Goal: Transaction & Acquisition: Purchase product/service

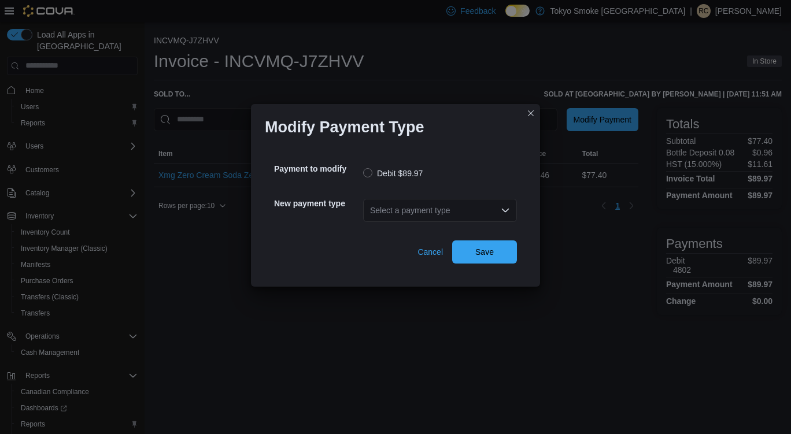
click at [486, 205] on div "Select a payment type" at bounding box center [440, 210] width 154 height 23
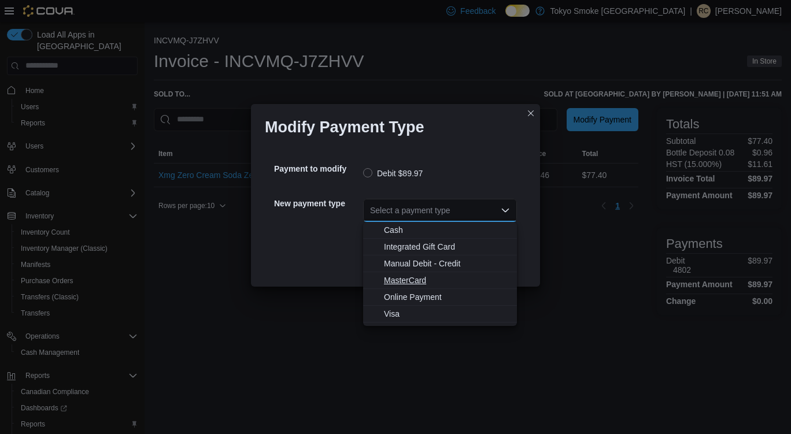
click at [450, 282] on span "MasterCard" at bounding box center [447, 281] width 126 height 12
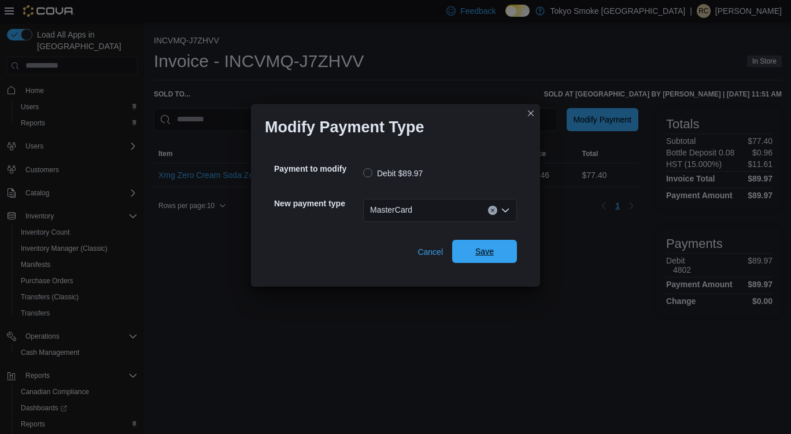
click at [510, 250] on button "Save" at bounding box center [484, 251] width 65 height 23
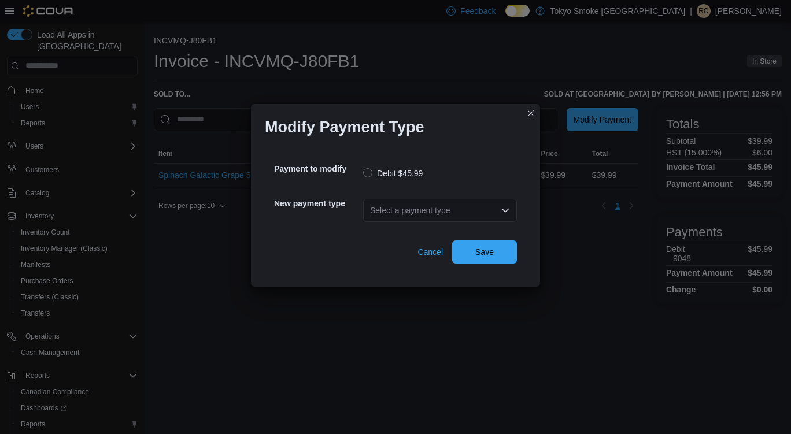
click at [510, 205] on div "Select a payment type" at bounding box center [440, 210] width 154 height 23
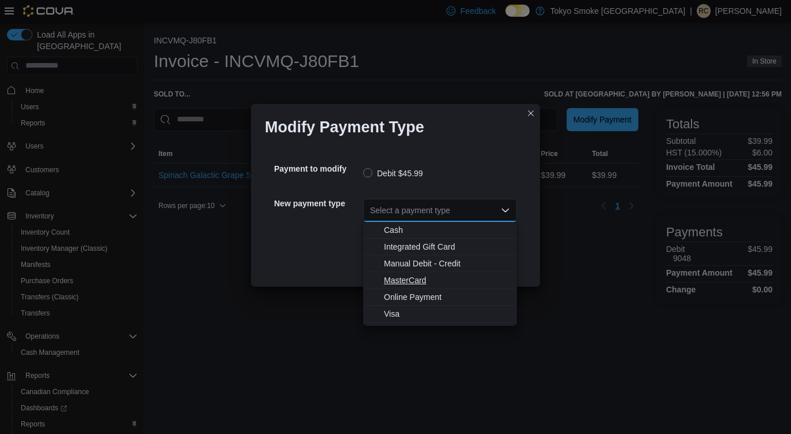
click at [412, 280] on span "MasterCard" at bounding box center [447, 281] width 126 height 12
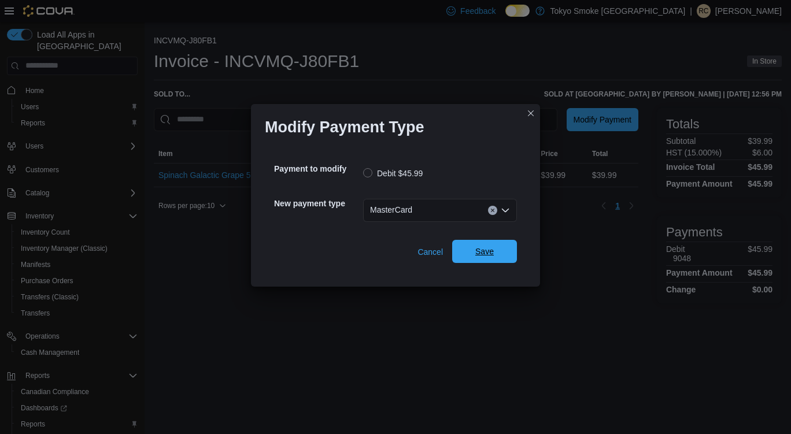
click at [486, 258] on span "Save" at bounding box center [484, 251] width 51 height 23
click at [478, 216] on div "Select a payment type" at bounding box center [440, 210] width 154 height 23
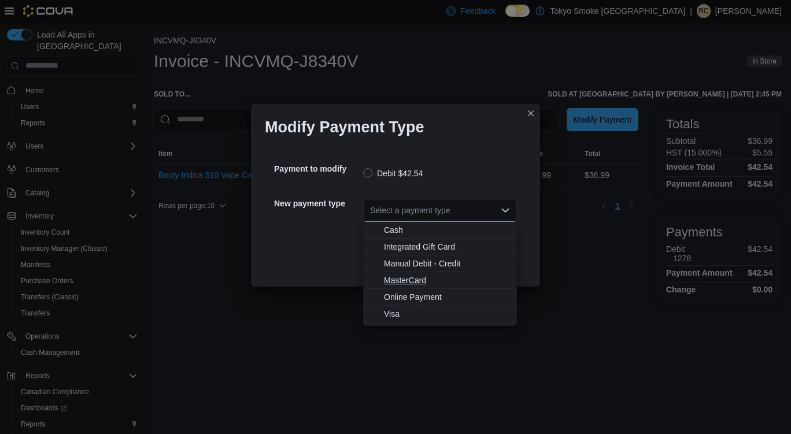
click at [416, 282] on span "MasterCard" at bounding box center [447, 281] width 126 height 12
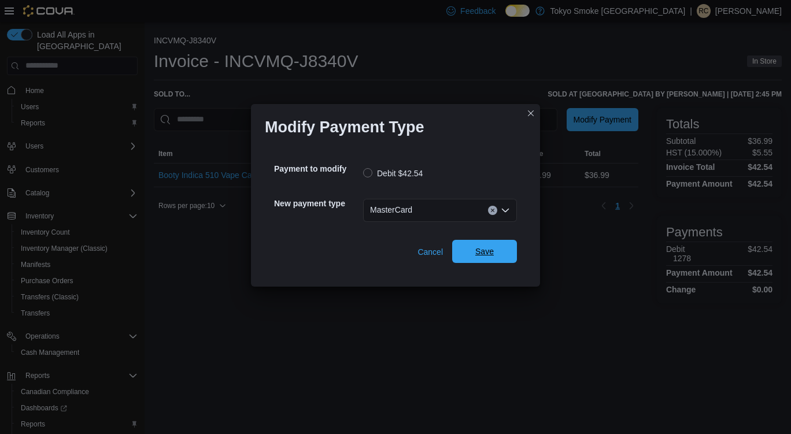
click at [483, 253] on span "Save" at bounding box center [484, 252] width 19 height 12
click at [485, 213] on div "Select a payment type" at bounding box center [440, 210] width 154 height 23
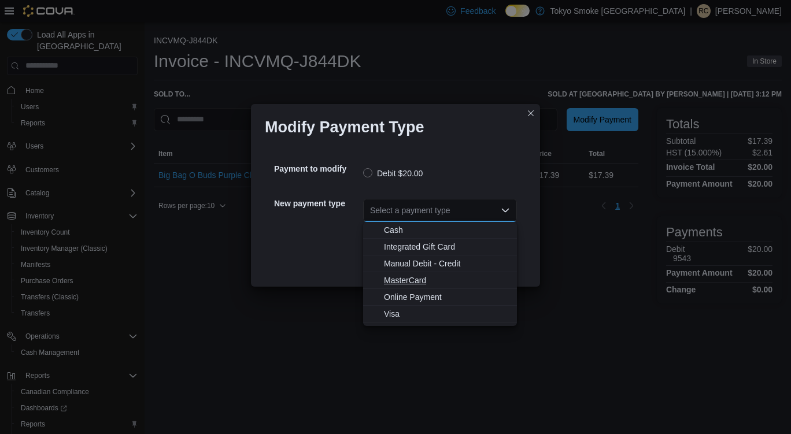
click at [397, 278] on span "MasterCard" at bounding box center [447, 281] width 126 height 12
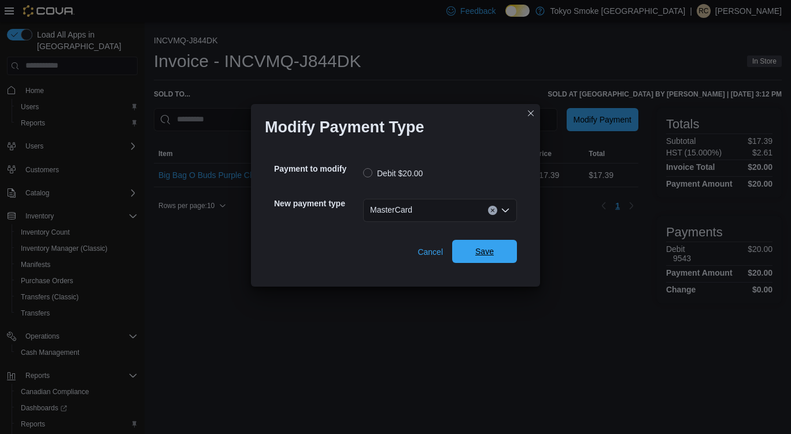
click at [477, 257] on span "Save" at bounding box center [484, 252] width 19 height 12
click at [459, 211] on div "Select a payment type" at bounding box center [440, 210] width 154 height 23
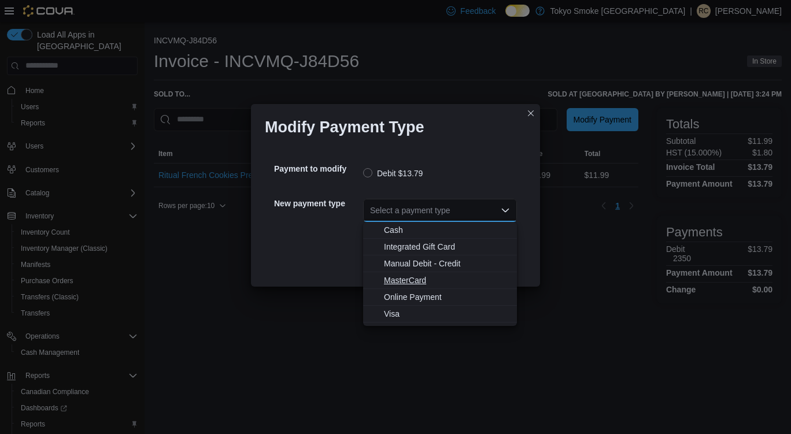
click at [420, 275] on span "MasterCard" at bounding box center [447, 281] width 126 height 12
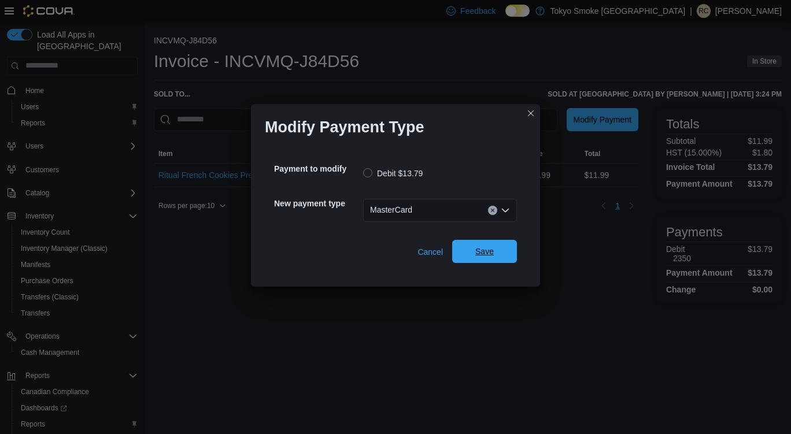
click at [495, 262] on span "Save" at bounding box center [484, 251] width 51 height 23
click at [506, 211] on icon "Open list of options" at bounding box center [505, 210] width 7 height 3
click at [457, 216] on div "Select a payment type" at bounding box center [440, 210] width 154 height 23
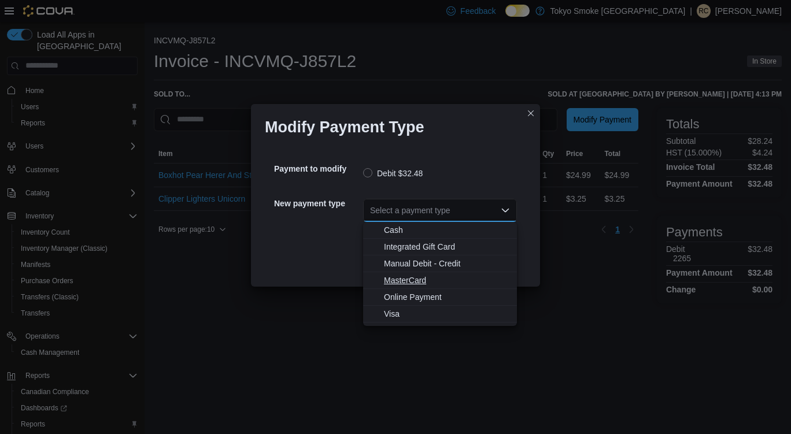
click at [406, 279] on span "MasterCard" at bounding box center [447, 281] width 126 height 12
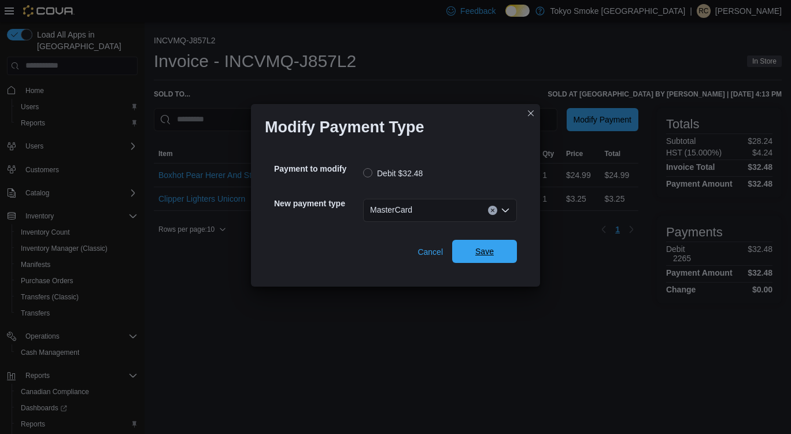
click at [492, 256] on span "Save" at bounding box center [484, 252] width 19 height 12
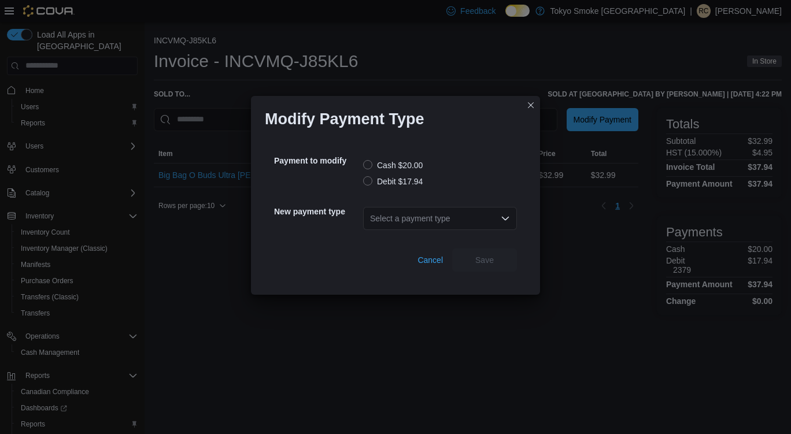
click at [404, 178] on label "Debit $17.94" at bounding box center [393, 182] width 60 height 14
click at [412, 221] on div "Select a payment type" at bounding box center [440, 218] width 154 height 23
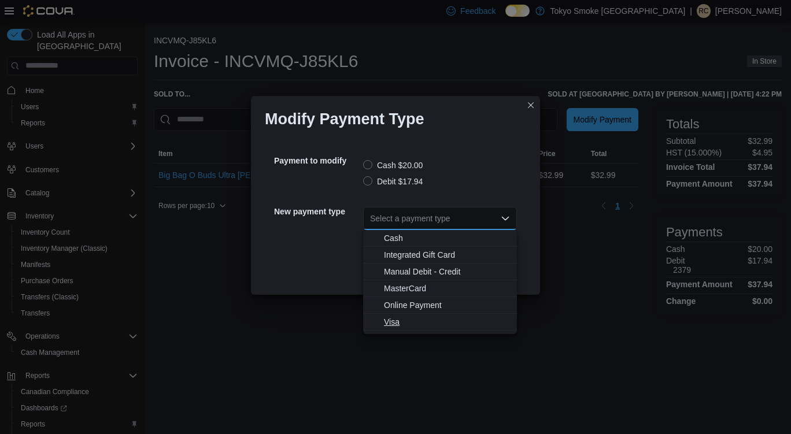
click at [397, 329] on button "Visa" at bounding box center [440, 322] width 154 height 17
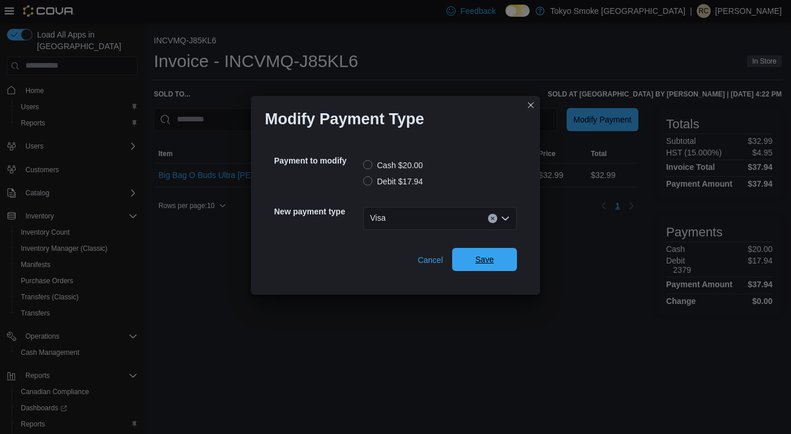
click at [498, 262] on span "Save" at bounding box center [484, 259] width 51 height 23
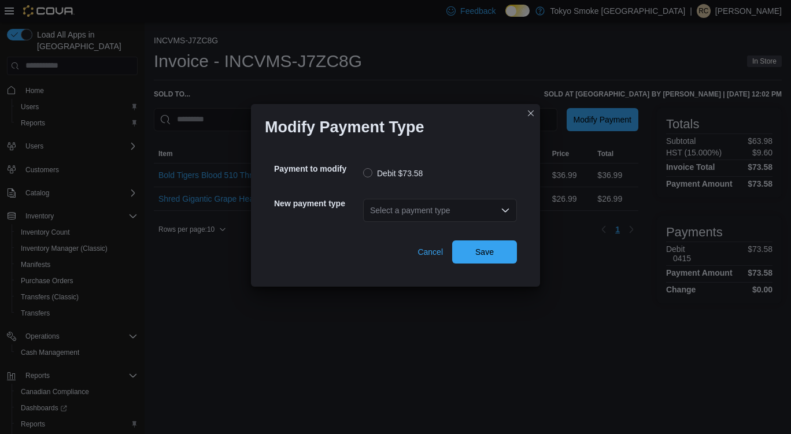
click at [474, 200] on div "Select a payment type" at bounding box center [440, 210] width 154 height 23
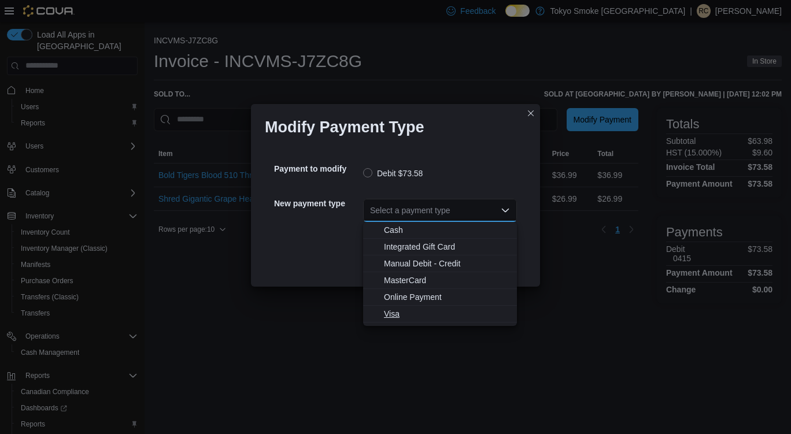
click at [396, 315] on span "Visa" at bounding box center [447, 314] width 126 height 12
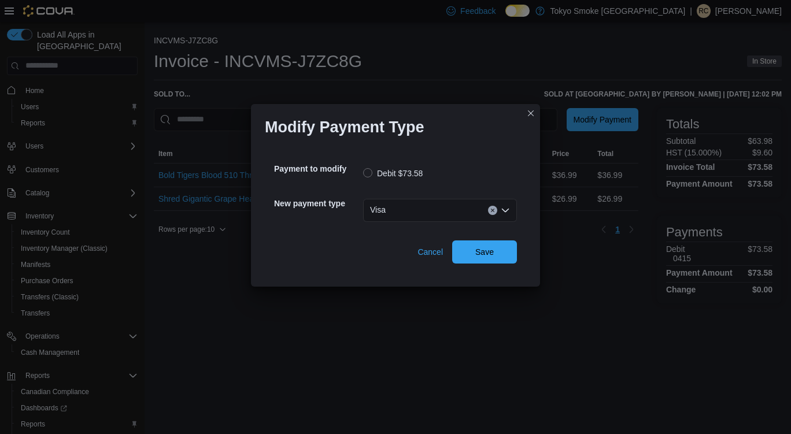
click at [506, 212] on icon "Open list of options" at bounding box center [505, 210] width 7 height 3
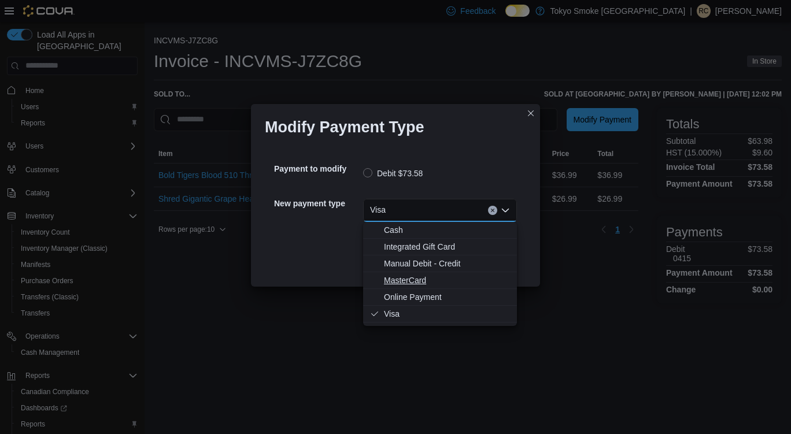
click at [413, 278] on span "MasterCard" at bounding box center [447, 281] width 126 height 12
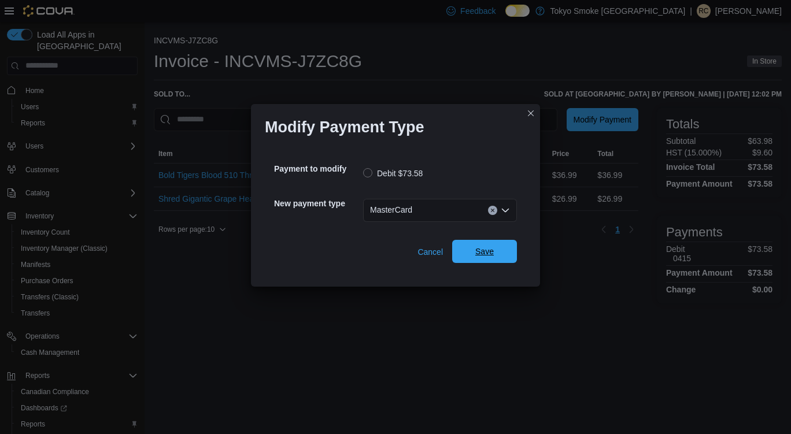
click at [476, 251] on span "Save" at bounding box center [484, 252] width 19 height 12
click at [437, 214] on div "Select a payment type" at bounding box center [440, 210] width 154 height 23
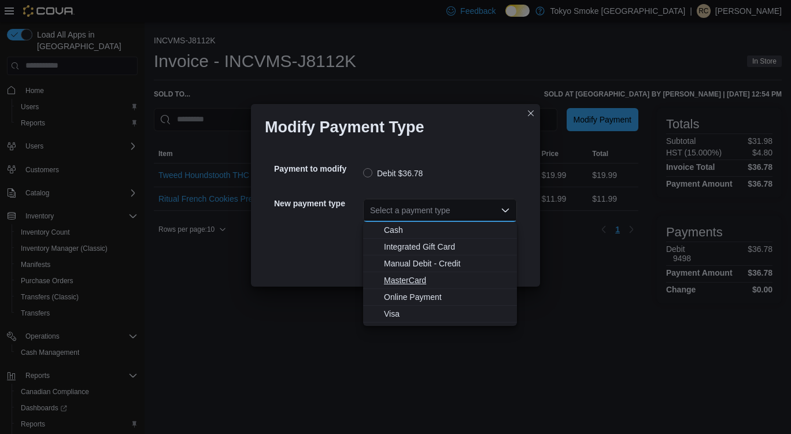
click at [407, 275] on span "MasterCard" at bounding box center [447, 281] width 126 height 12
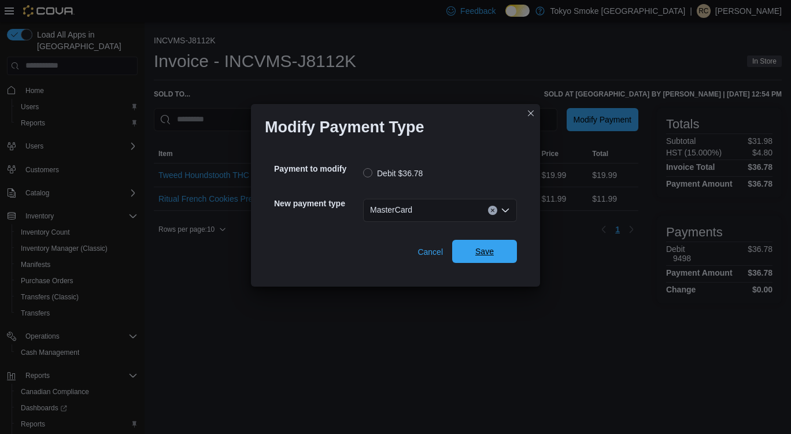
click at [489, 247] on span "Save" at bounding box center [484, 252] width 19 height 12
click at [501, 202] on div "Select a payment type" at bounding box center [440, 210] width 154 height 23
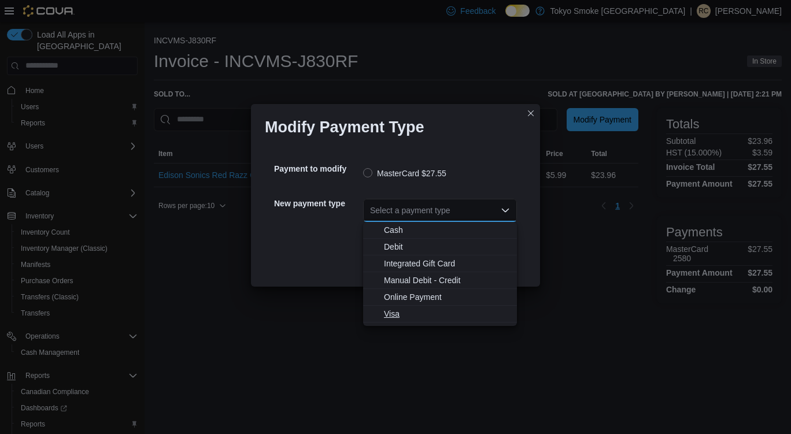
click at [402, 314] on span "Visa" at bounding box center [447, 314] width 126 height 12
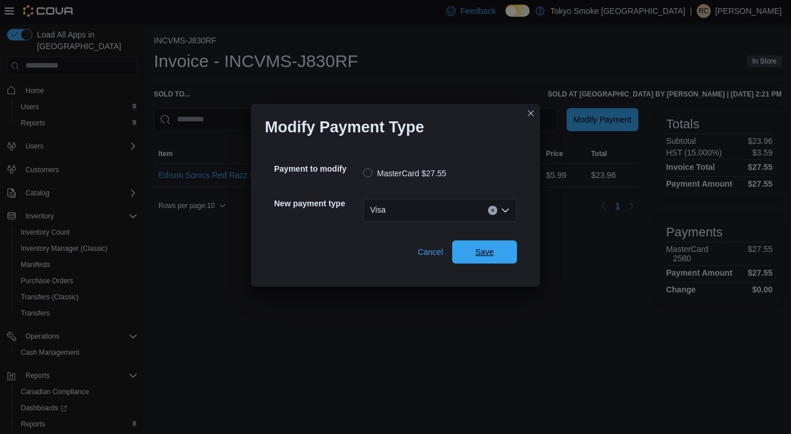
click at [491, 241] on div "Cancel Save" at bounding box center [395, 247] width 243 height 32
click at [491, 241] on span "Save" at bounding box center [484, 252] width 51 height 23
click at [496, 209] on div "Select a payment type" at bounding box center [440, 210] width 154 height 23
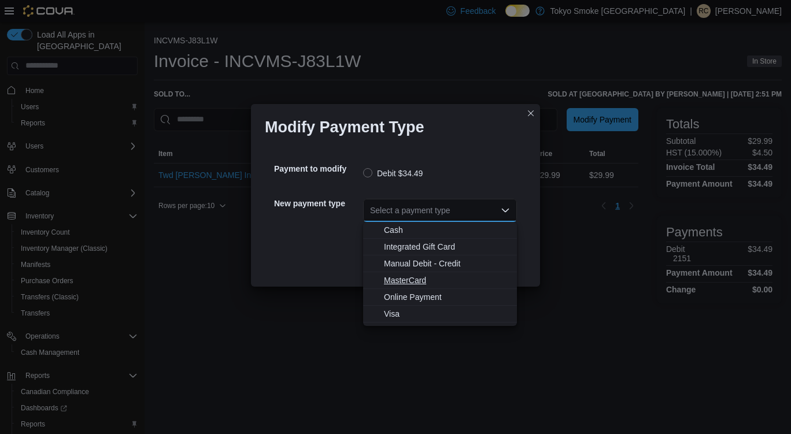
click at [395, 282] on span "MasterCard" at bounding box center [447, 281] width 126 height 12
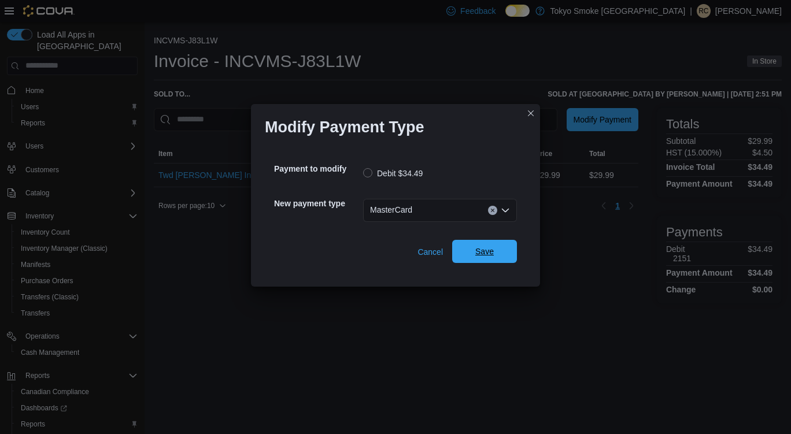
click at [491, 247] on span "Save" at bounding box center [484, 252] width 19 height 12
click at [501, 207] on icon "Open list of options" at bounding box center [505, 210] width 9 height 9
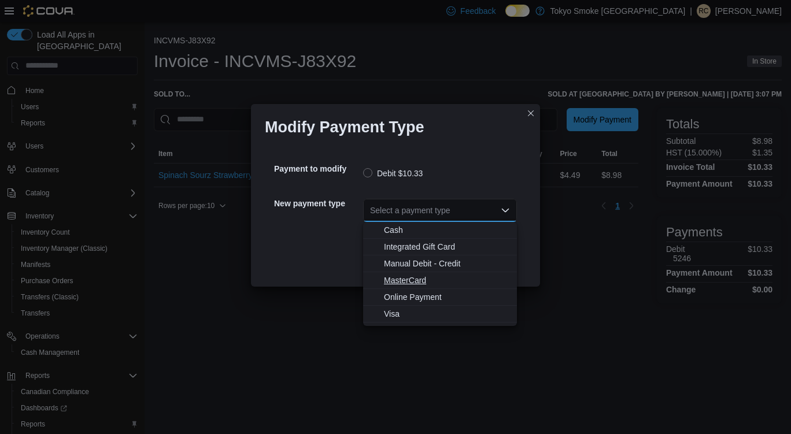
click at [412, 280] on span "MasterCard" at bounding box center [447, 281] width 126 height 12
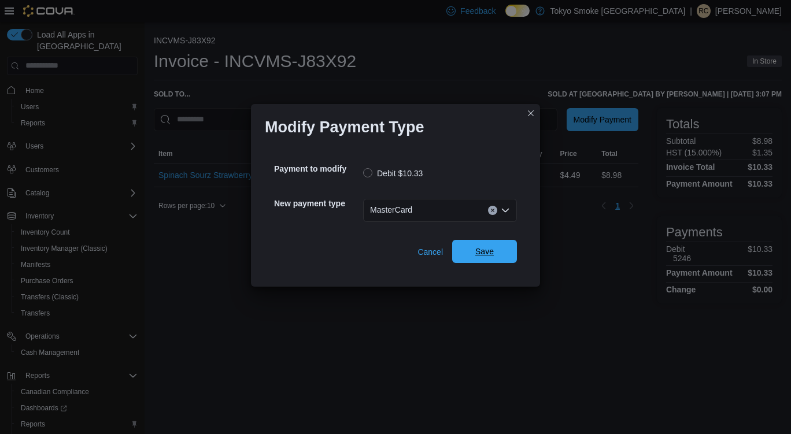
click at [482, 255] on span "Save" at bounding box center [484, 252] width 19 height 12
click at [460, 211] on div "Select a payment type" at bounding box center [440, 210] width 154 height 23
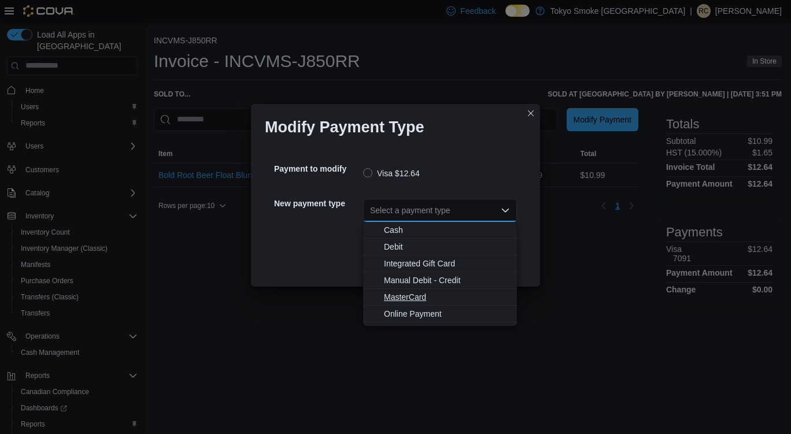
click at [407, 297] on span "MasterCard" at bounding box center [447, 297] width 126 height 12
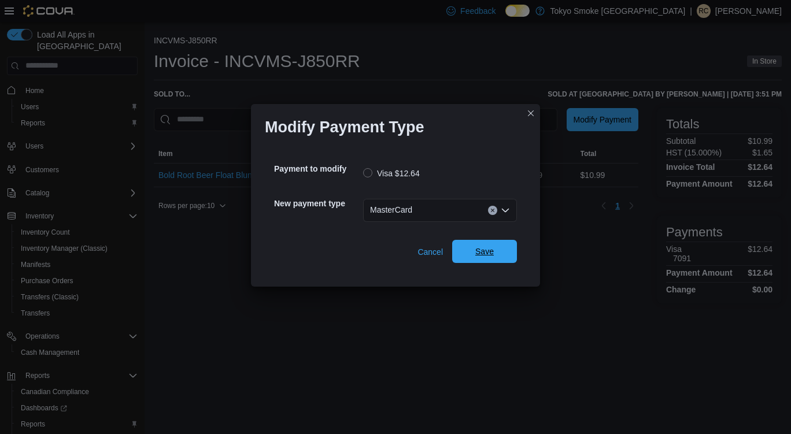
click at [513, 253] on button "Save" at bounding box center [484, 251] width 65 height 23
click at [488, 214] on div "Select a payment type" at bounding box center [440, 210] width 154 height 23
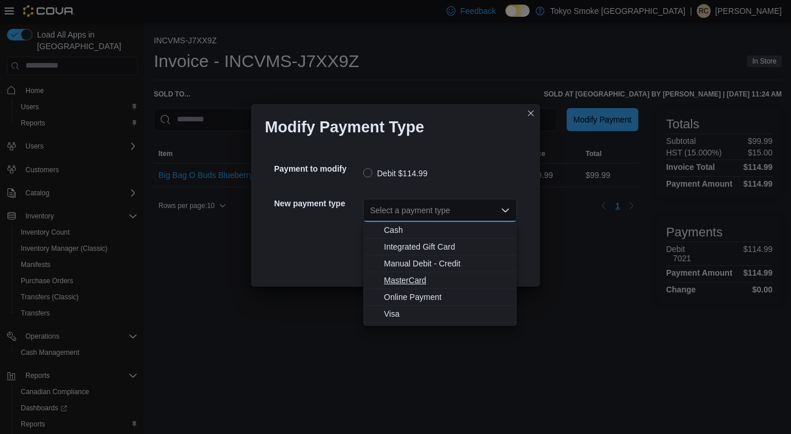
click at [406, 276] on span "MasterCard" at bounding box center [447, 281] width 126 height 12
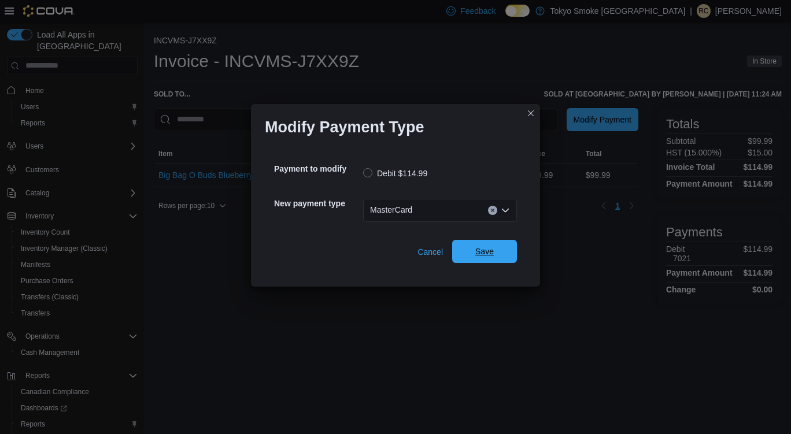
click at [508, 244] on span "Save" at bounding box center [484, 251] width 51 height 23
click at [457, 205] on div "Select a payment type" at bounding box center [440, 210] width 154 height 23
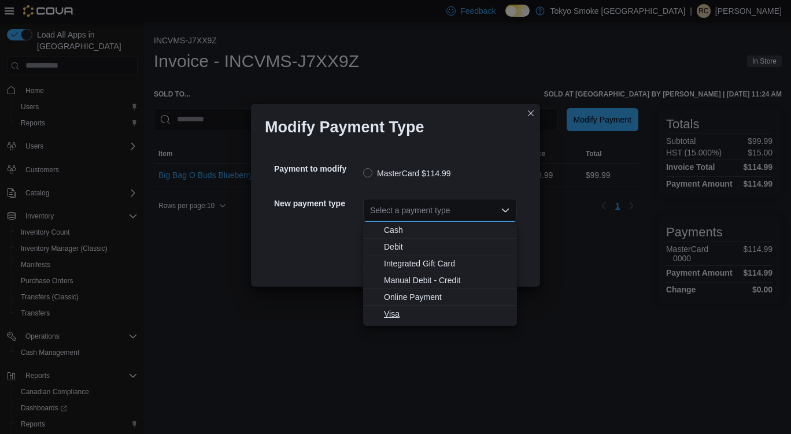
click at [391, 312] on span "Visa" at bounding box center [447, 314] width 126 height 12
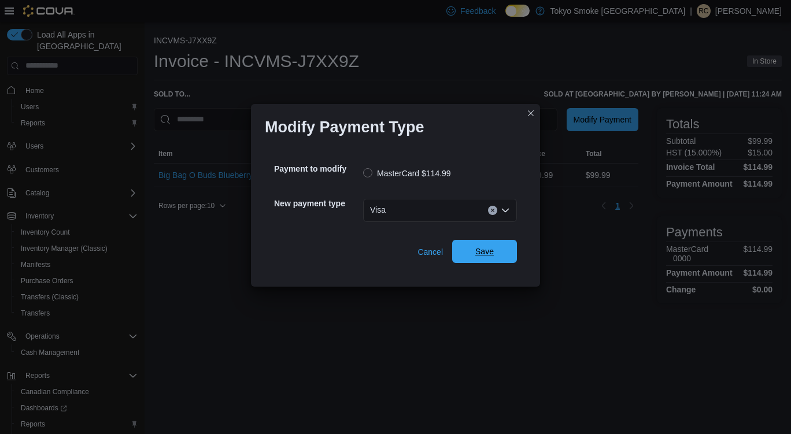
click at [511, 242] on button "Save" at bounding box center [484, 251] width 65 height 23
click at [504, 218] on div "Select a payment type" at bounding box center [440, 210] width 154 height 23
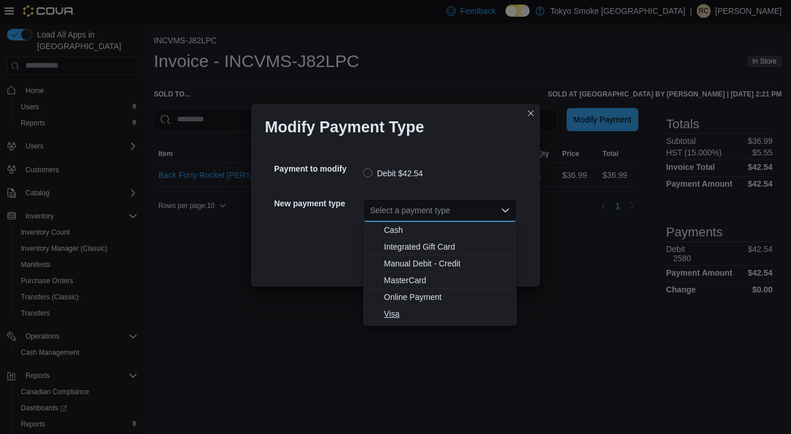
click at [392, 310] on span "Visa" at bounding box center [447, 314] width 126 height 12
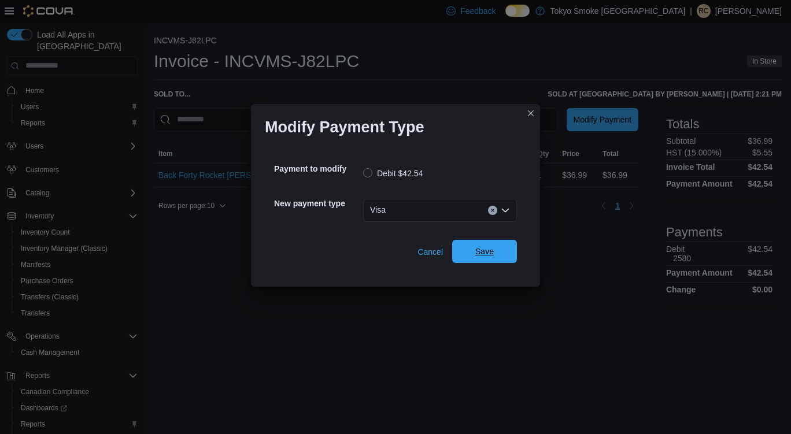
click at [489, 249] on span "Save" at bounding box center [484, 252] width 19 height 12
click at [443, 232] on div "Cancel Save" at bounding box center [395, 247] width 243 height 32
click at [442, 214] on div "Select a payment type" at bounding box center [440, 210] width 154 height 23
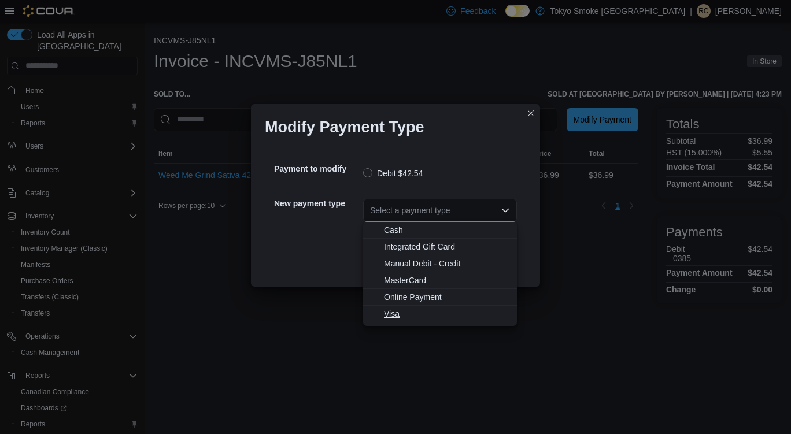
click at [397, 313] on span "Visa" at bounding box center [447, 314] width 126 height 12
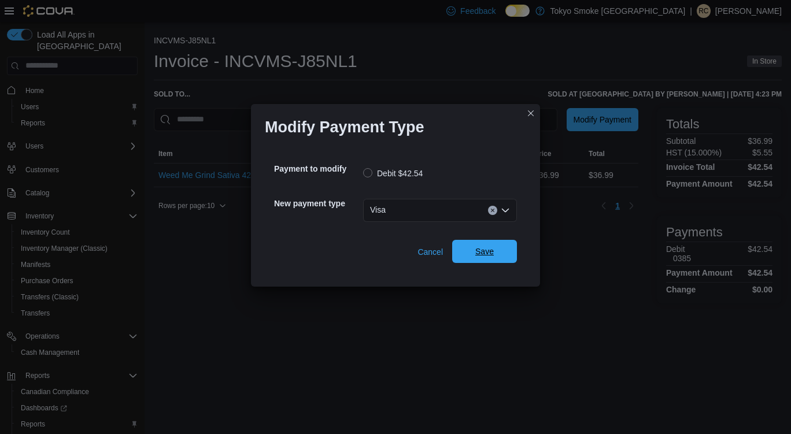
click at [500, 255] on span "Save" at bounding box center [484, 251] width 51 height 23
click at [446, 212] on div "Select a payment type" at bounding box center [440, 210] width 154 height 23
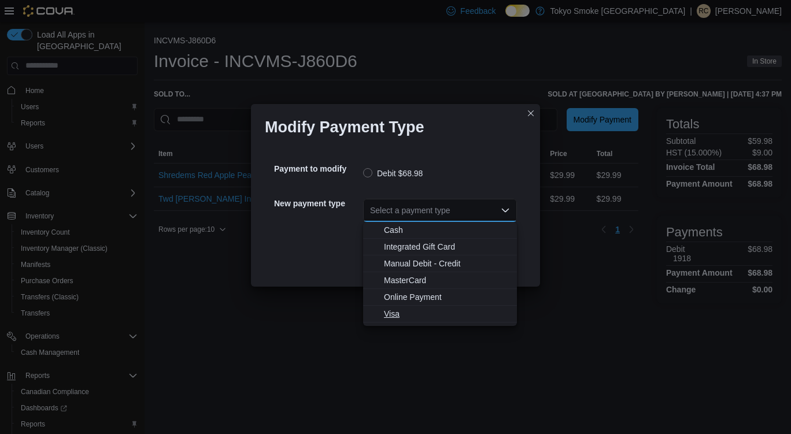
click at [393, 317] on span "Visa" at bounding box center [447, 314] width 126 height 12
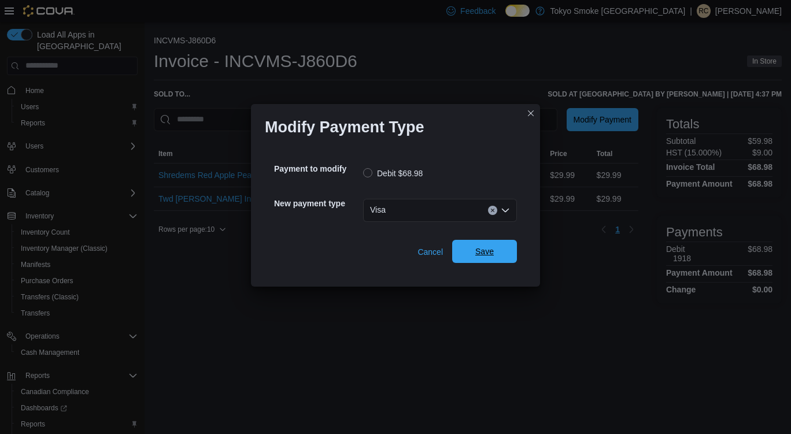
click at [491, 248] on span "Save" at bounding box center [484, 252] width 19 height 12
